Goal: Find contact information: Find contact information

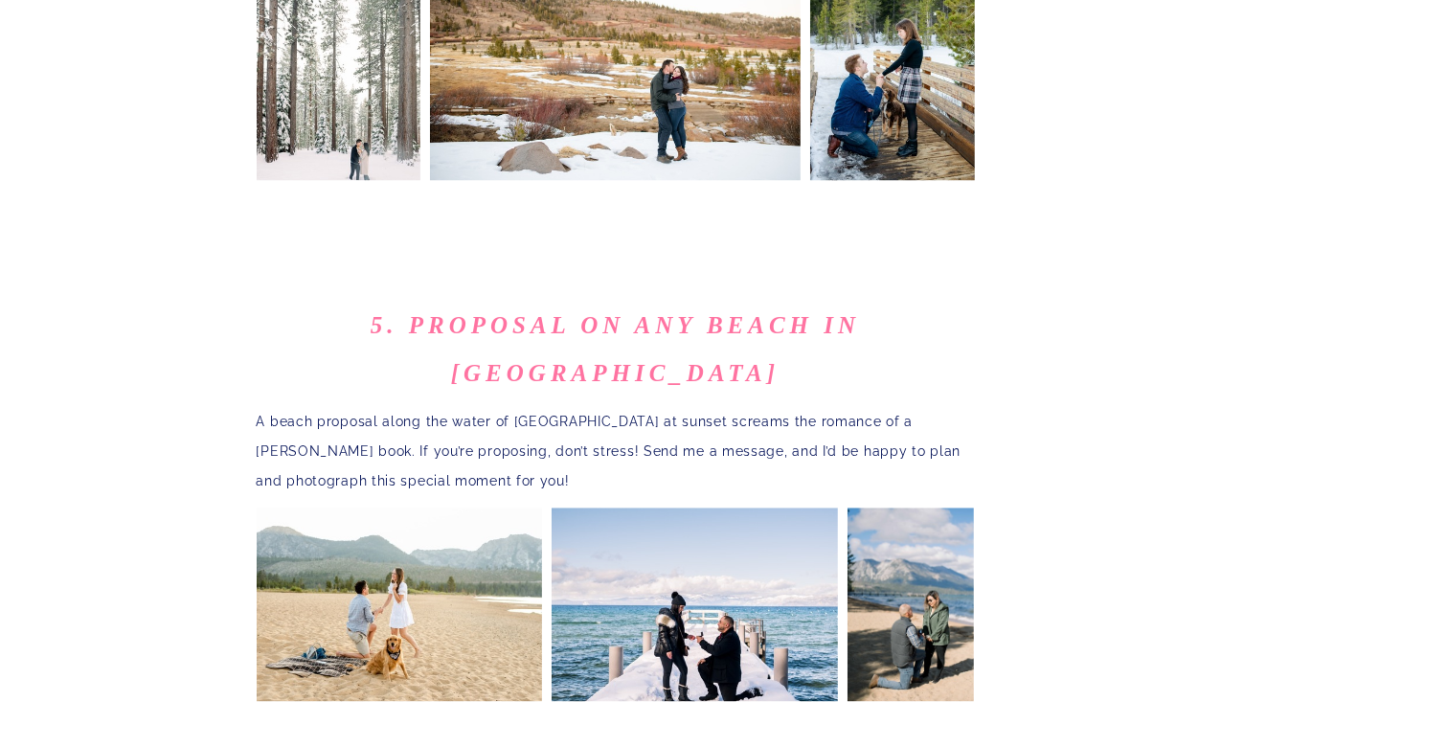
scroll to position [3549, 0]
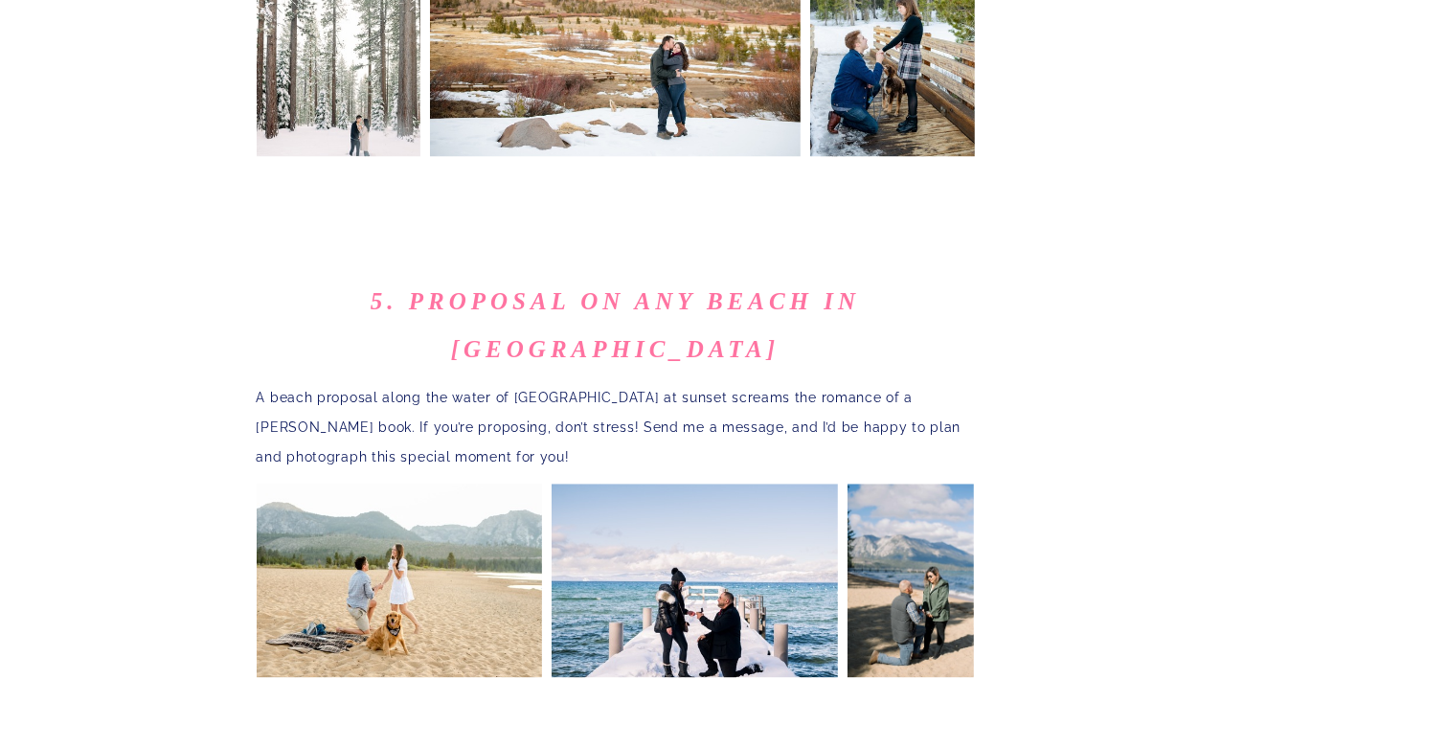
click at [913, 687] on div at bounding box center [616, 760] width 718 height 146
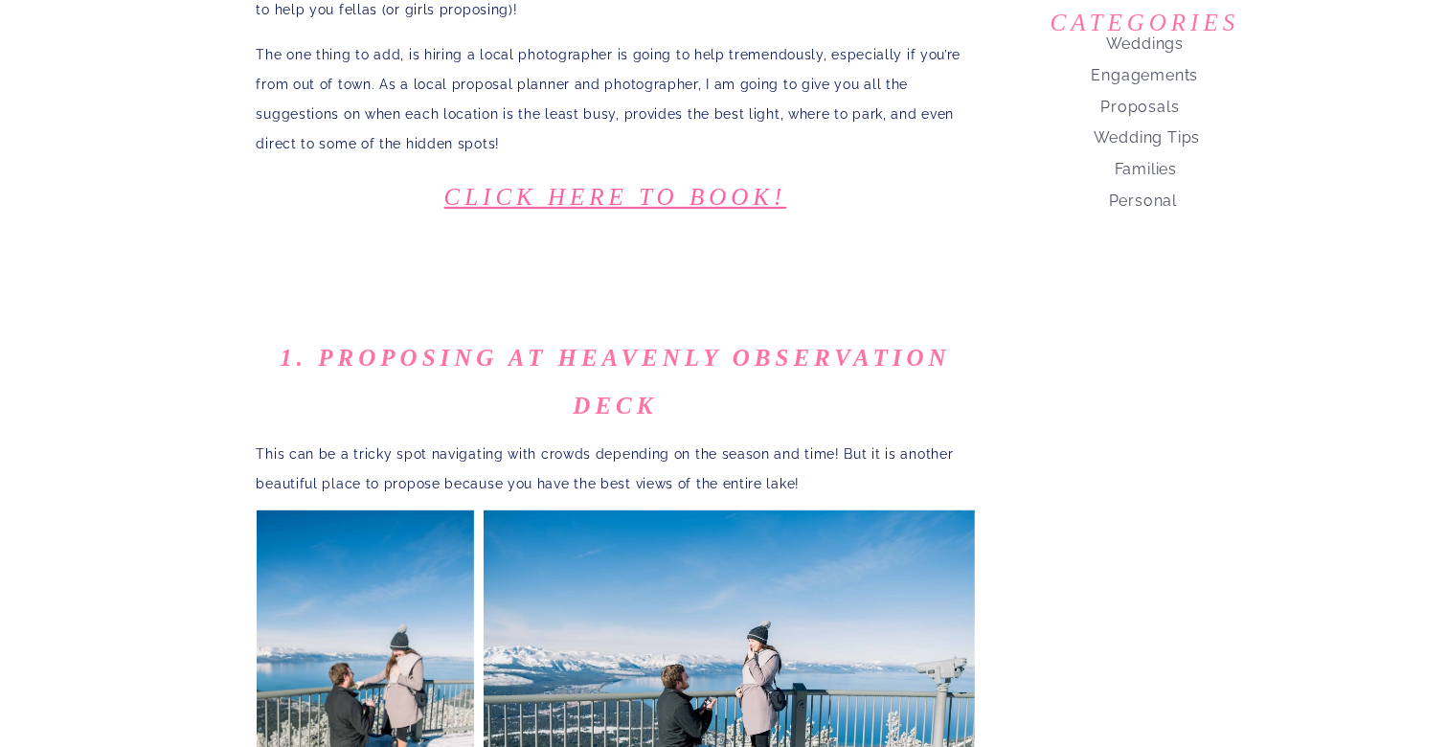
scroll to position [0, 0]
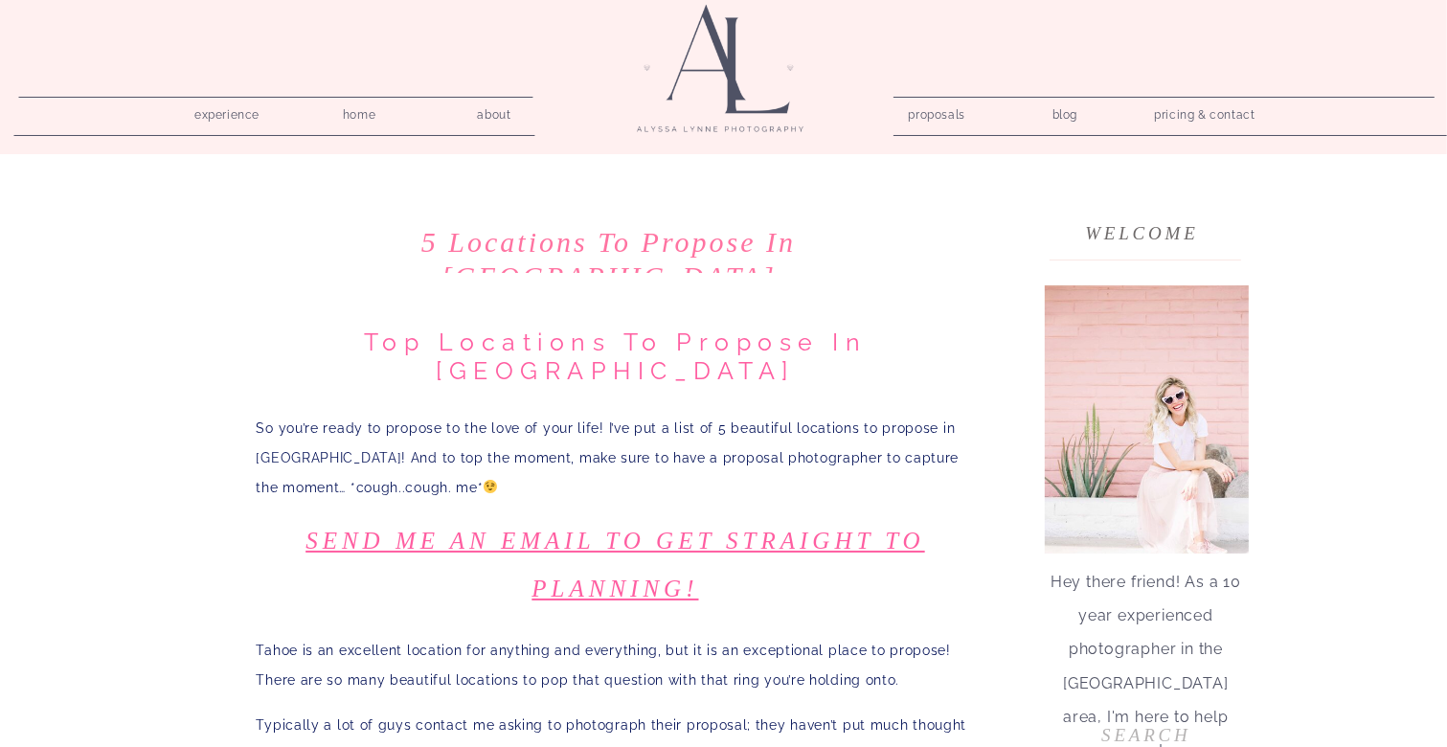
click at [1241, 119] on nav "pricing & contact" at bounding box center [1205, 115] width 116 height 27
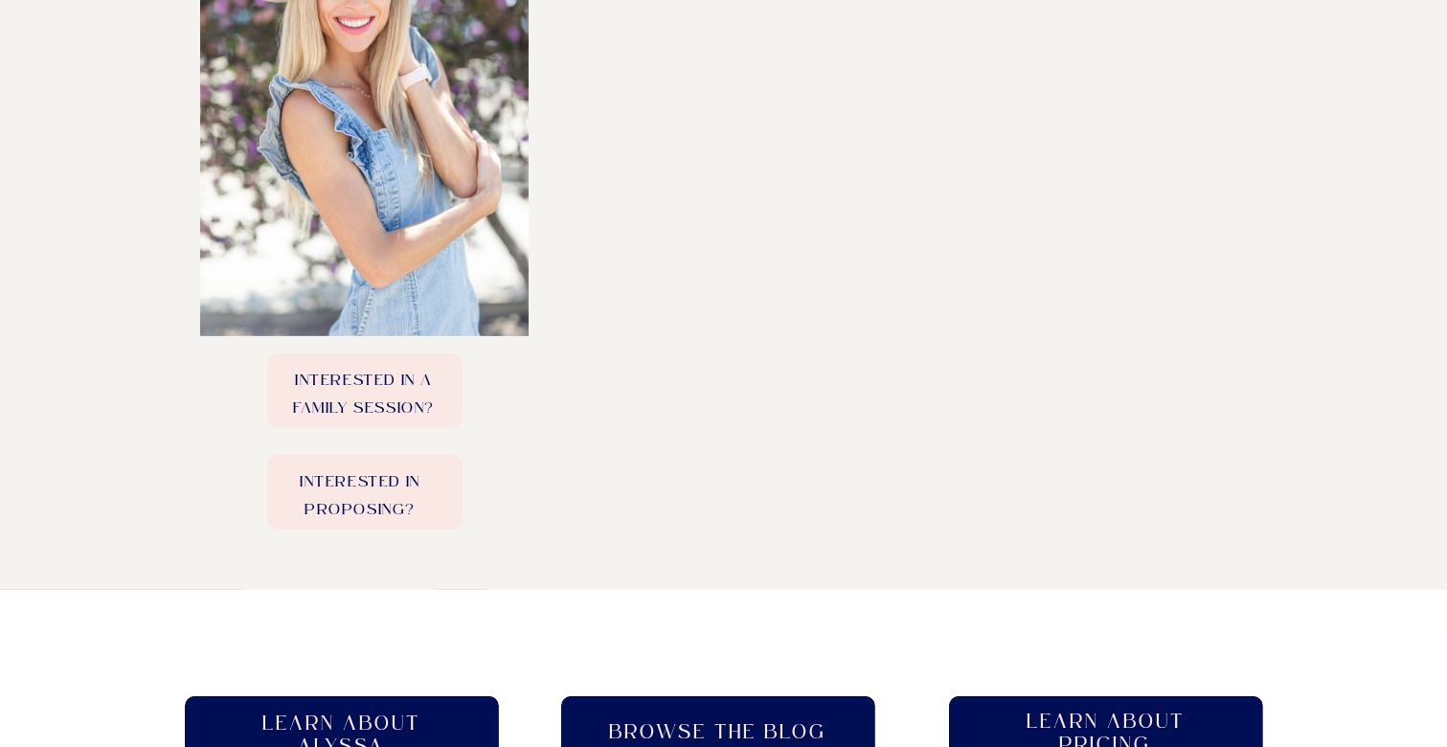
scroll to position [814, 0]
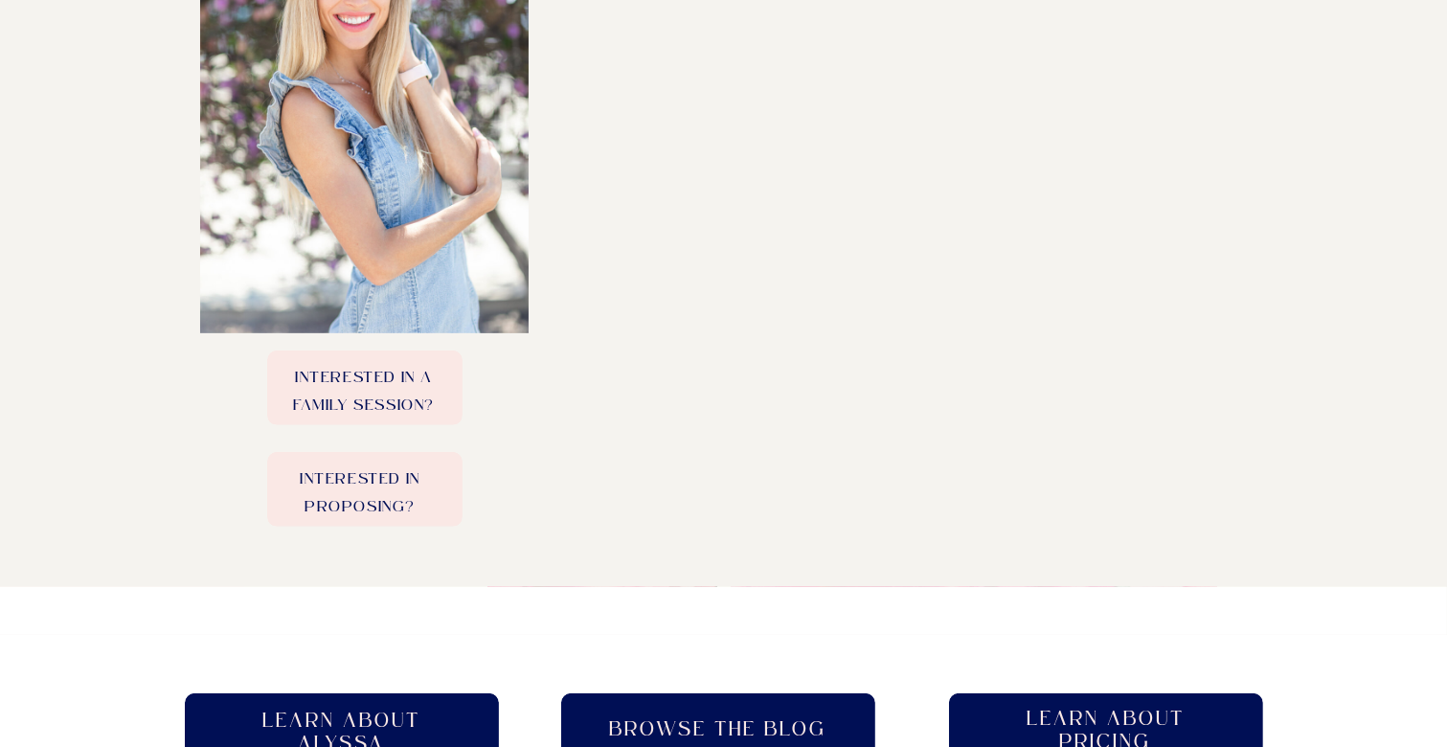
click at [410, 500] on p "Interested in Proposing?" at bounding box center [360, 488] width 194 height 47
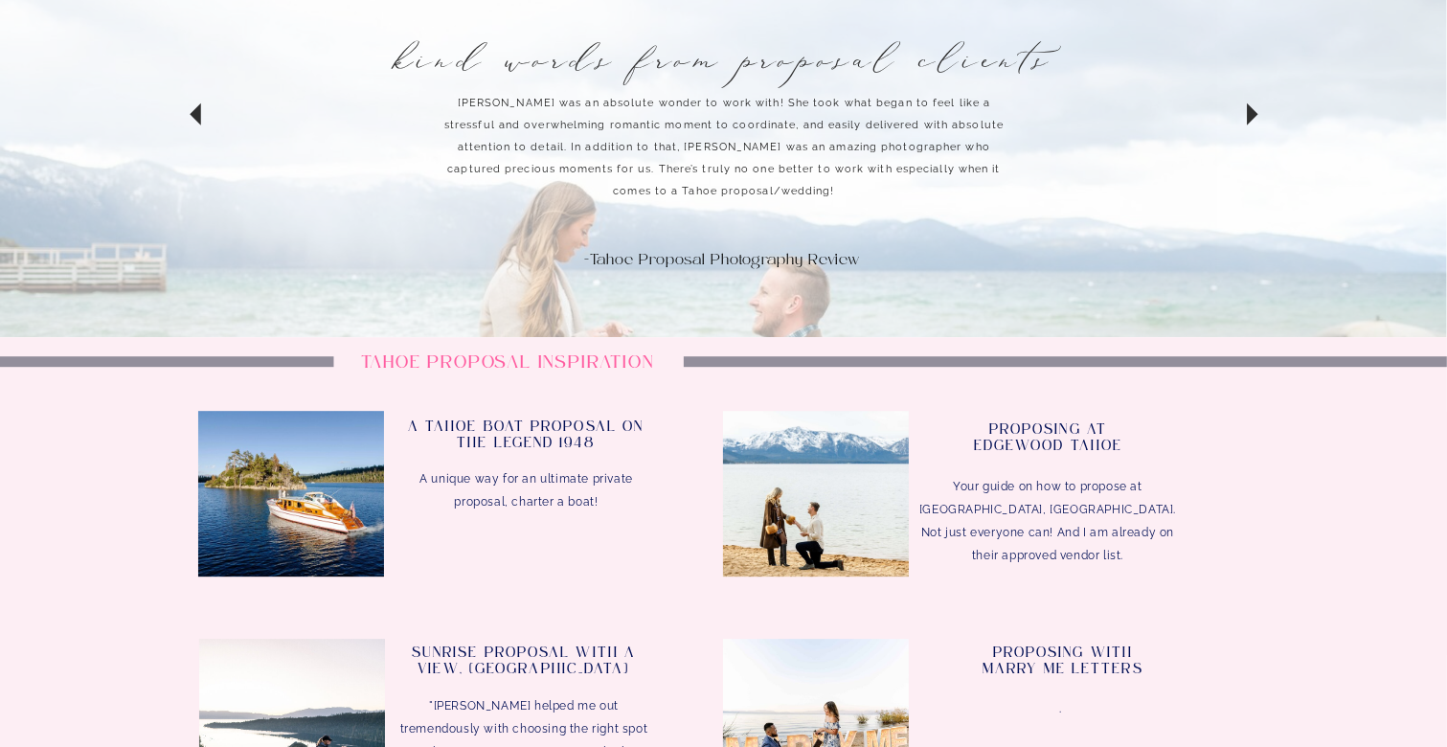
scroll to position [5529, 0]
